Goal: Navigation & Orientation: Find specific page/section

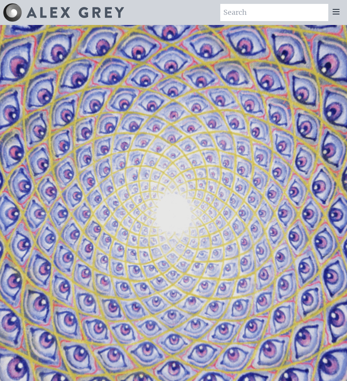
click at [336, 12] on icon at bounding box center [336, 11] width 9 height 9
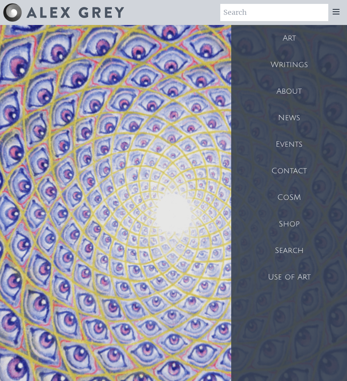
click at [291, 223] on div "Shop" at bounding box center [289, 224] width 116 height 27
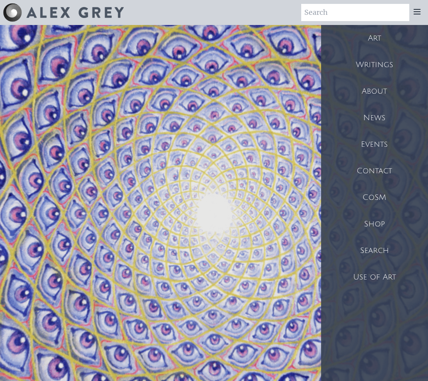
click at [347, 12] on icon at bounding box center [417, 11] width 9 height 9
